Goal: Transaction & Acquisition: Download file/media

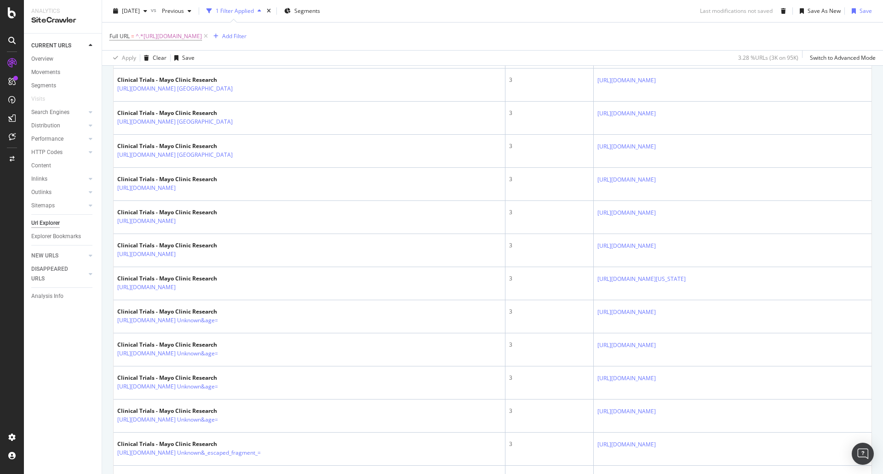
scroll to position [346, 0]
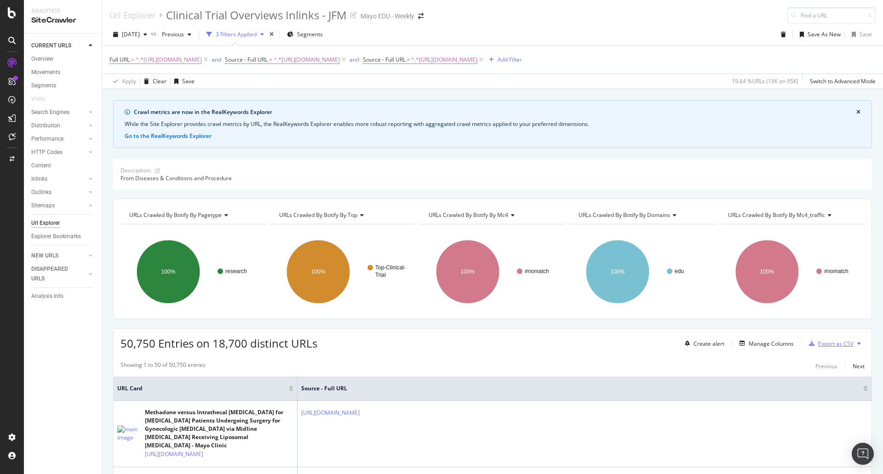
click at [836, 341] on div "Export as CSV" at bounding box center [835, 344] width 35 height 8
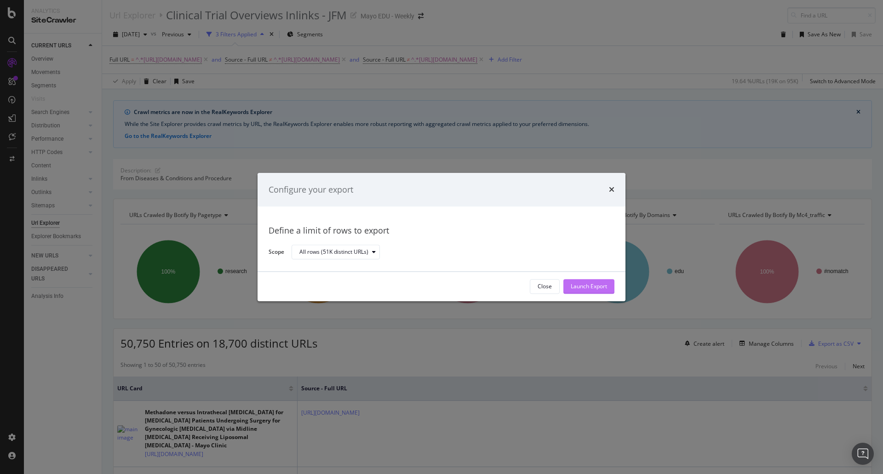
click at [577, 285] on div "Launch Export" at bounding box center [589, 287] width 36 height 8
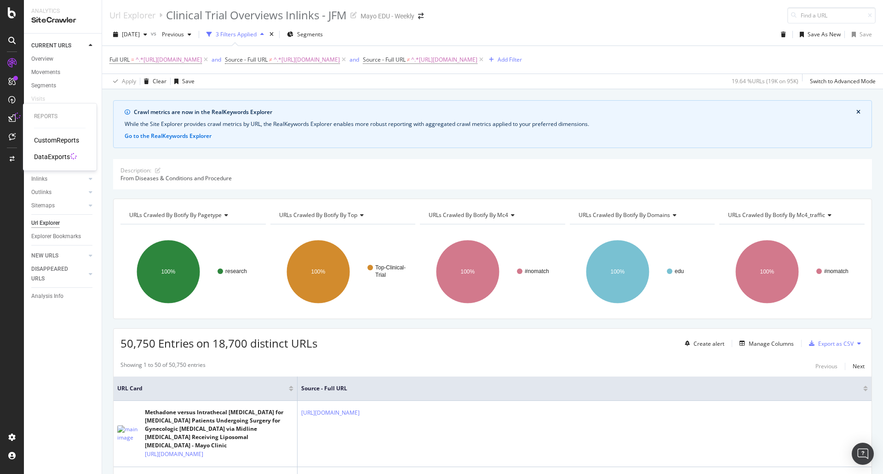
click at [44, 159] on div "DataExports" at bounding box center [52, 156] width 36 height 9
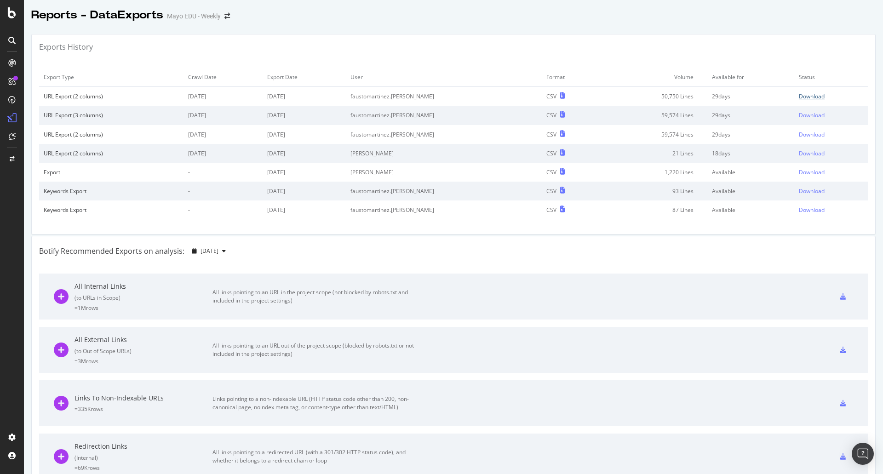
click at [799, 95] on div "Download" at bounding box center [812, 96] width 26 height 8
drag, startPoint x: 636, startPoint y: 22, endPoint x: 678, endPoint y: 22, distance: 41.9
click at [636, 22] on div "Reports - DataExports Mayo EDU - Weekly" at bounding box center [453, 11] width 859 height 23
click at [620, 20] on div "Reports - DataExports Mayo EDU - Weekly" at bounding box center [453, 11] width 859 height 23
click at [616, 46] on div "Exports History" at bounding box center [453, 47] width 843 height 26
